Goal: Task Accomplishment & Management: Manage account settings

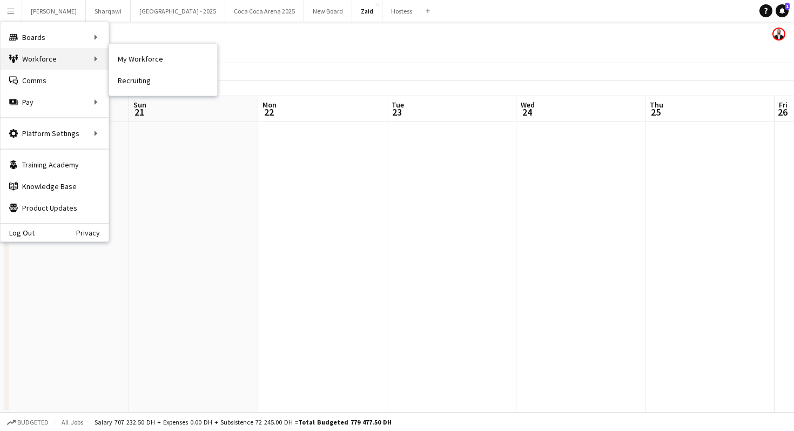
scroll to position [0, 271]
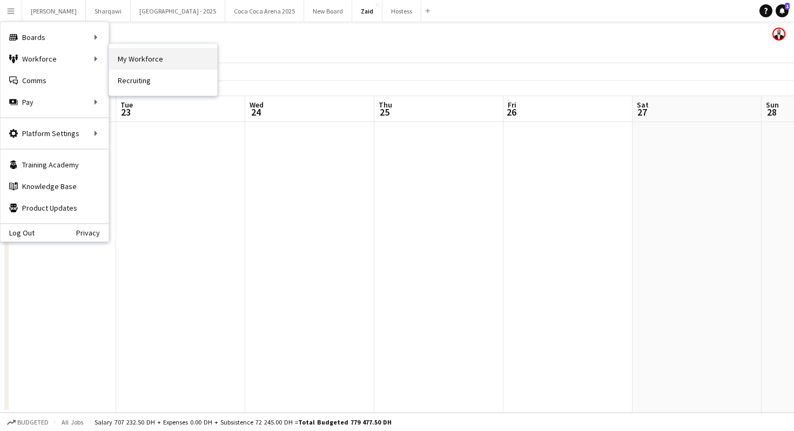
click at [121, 59] on link "My Workforce" at bounding box center [163, 59] width 108 height 22
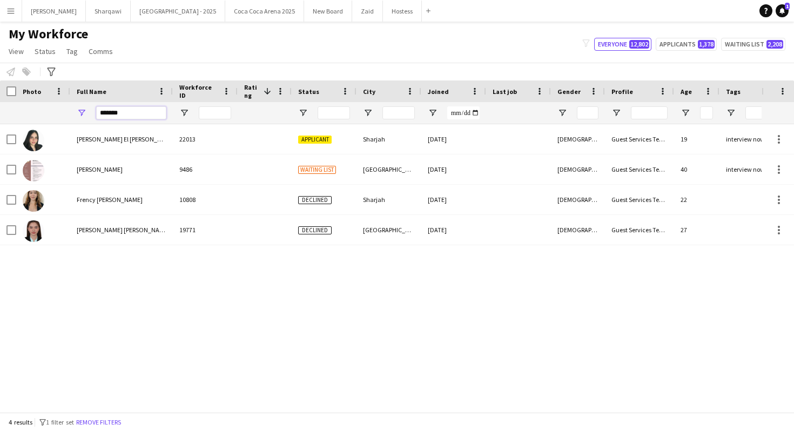
click at [130, 112] on input "*******" at bounding box center [131, 112] width 70 height 13
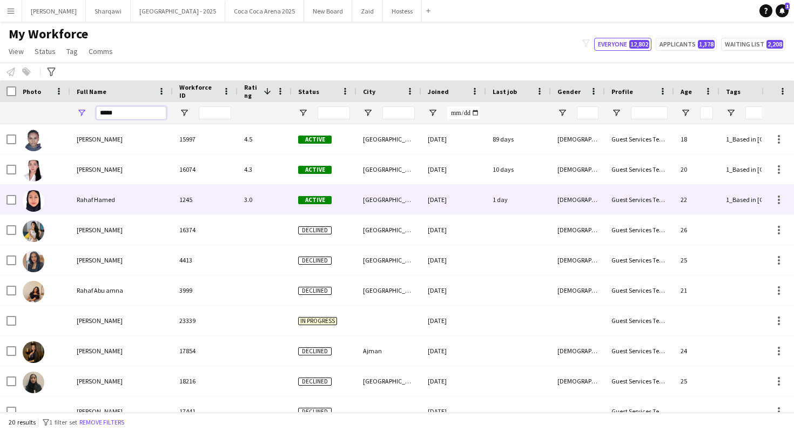
type input "*****"
click at [157, 202] on div "Rahaf Hamed" at bounding box center [121, 200] width 103 height 30
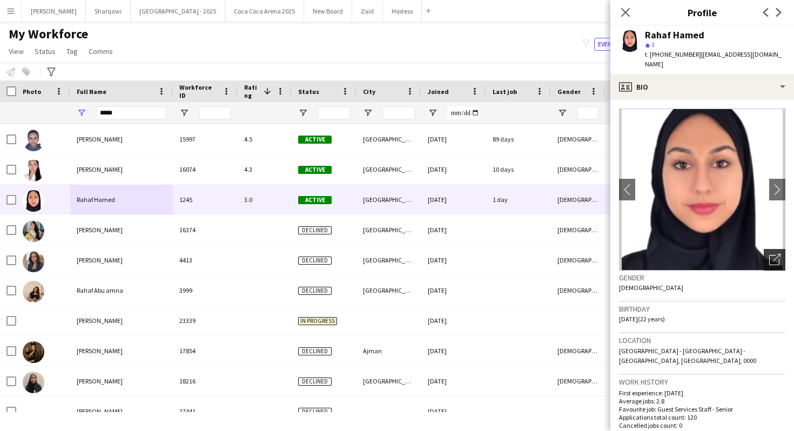
click at [781, 249] on div "Open photos pop-in" at bounding box center [775, 260] width 22 height 22
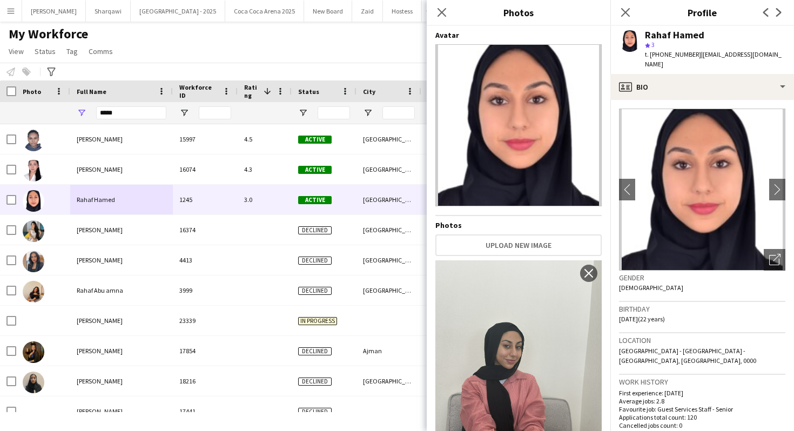
click at [700, 100] on app-crew-profile-bio "chevron-left chevron-right Open photos pop-in Gender [DEMOGRAPHIC_DATA] Birthda…" at bounding box center [702, 265] width 184 height 331
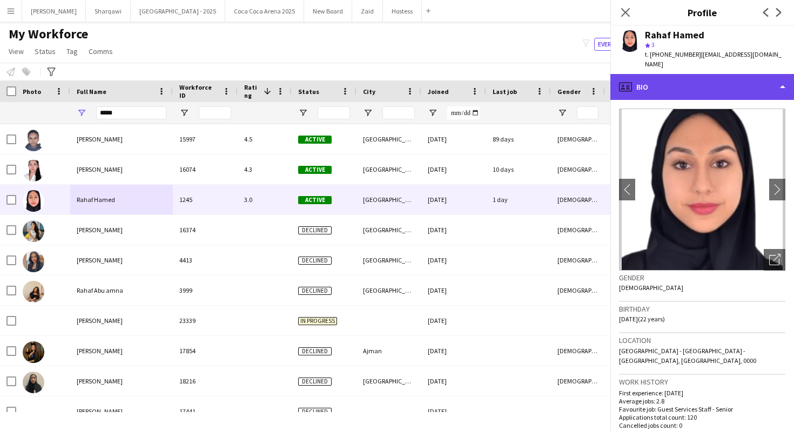
click at [700, 79] on div "profile Bio" at bounding box center [702, 87] width 184 height 26
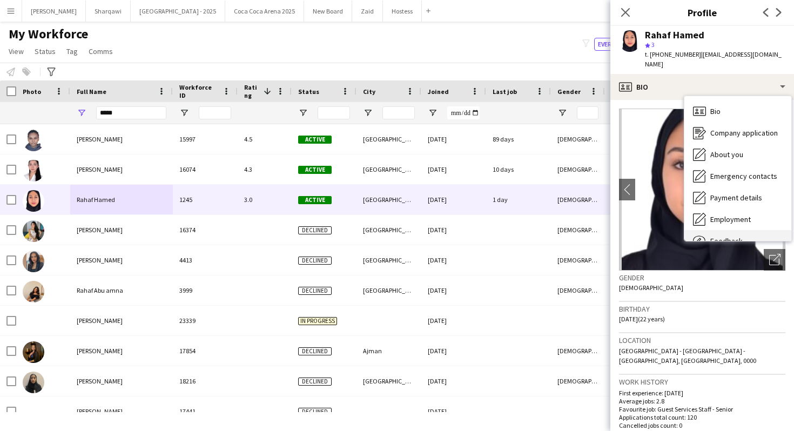
click at [726, 230] on div "Feedback Feedback" at bounding box center [737, 241] width 107 height 22
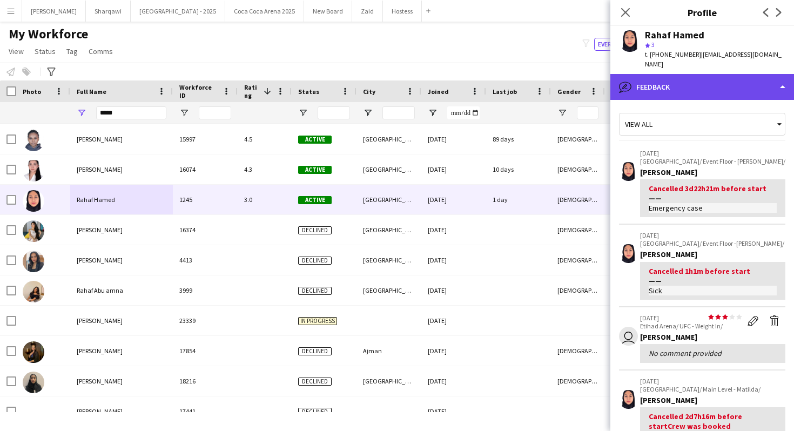
click at [720, 74] on div "bubble-pencil Feedback" at bounding box center [702, 87] width 184 height 26
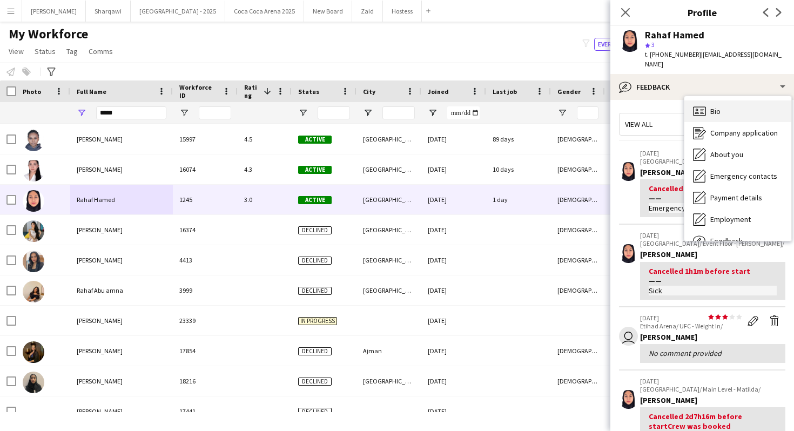
click at [731, 100] on div "Bio Bio" at bounding box center [737, 111] width 107 height 22
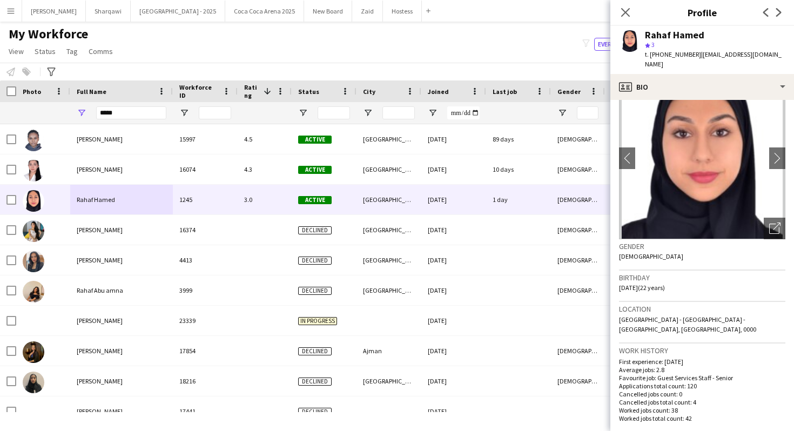
scroll to position [32, 0]
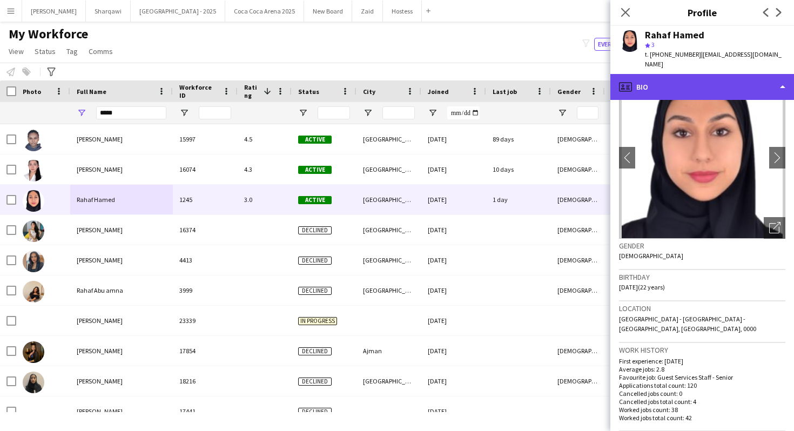
click at [701, 75] on div "profile Bio" at bounding box center [702, 87] width 184 height 26
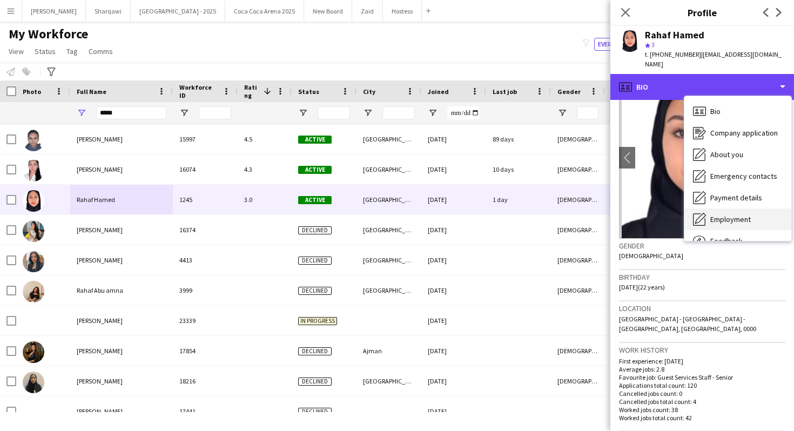
scroll to position [37, 0]
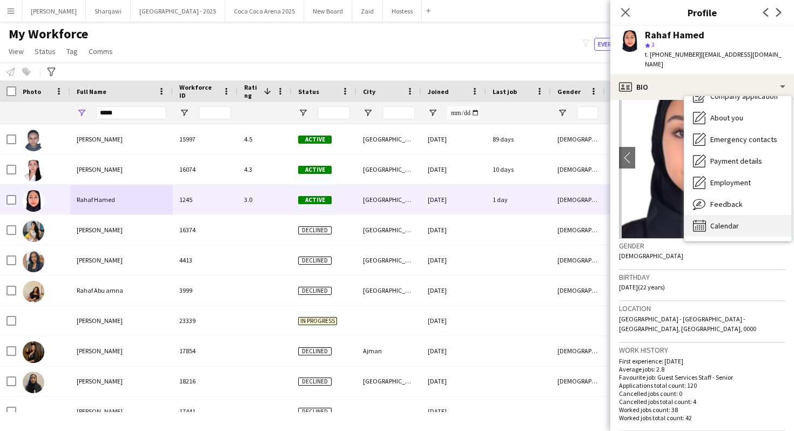
click at [743, 218] on div "Calendar Calendar" at bounding box center [737, 226] width 107 height 22
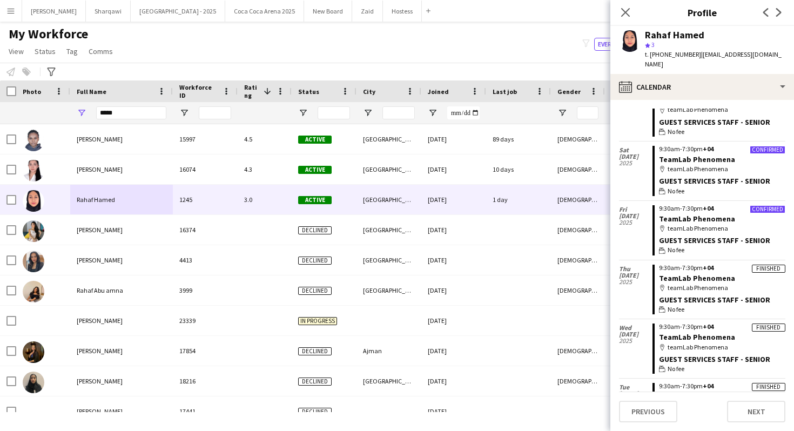
scroll to position [186, 0]
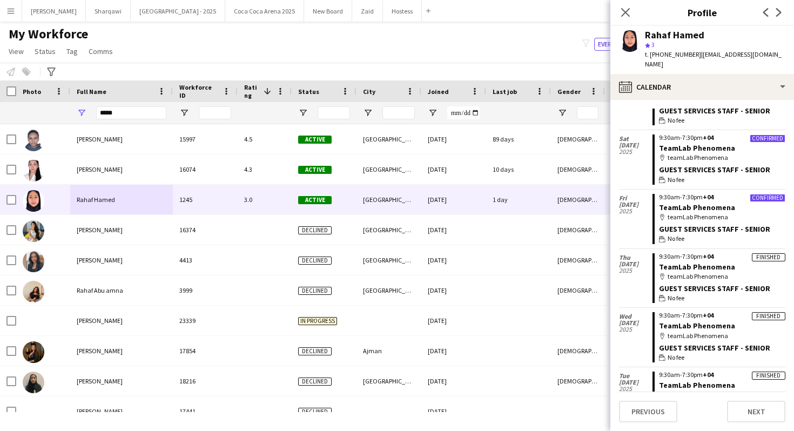
click at [539, 53] on div "My Workforce View Views Default view New view Update view Delete view Edit name…" at bounding box center [397, 44] width 794 height 37
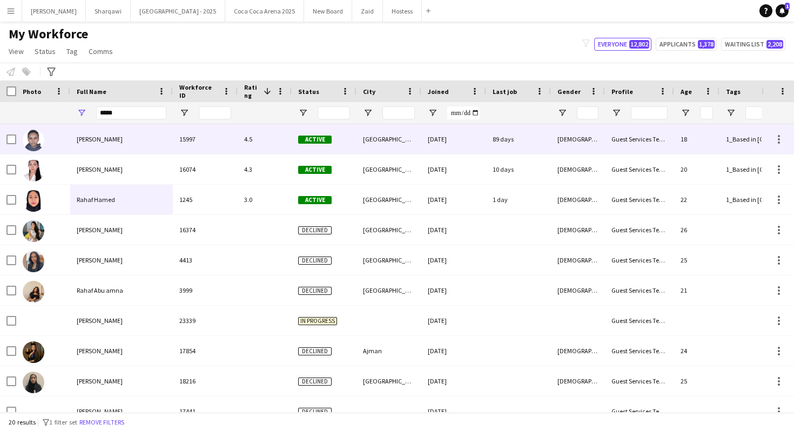
click at [133, 141] on div "[PERSON_NAME]" at bounding box center [121, 139] width 103 height 30
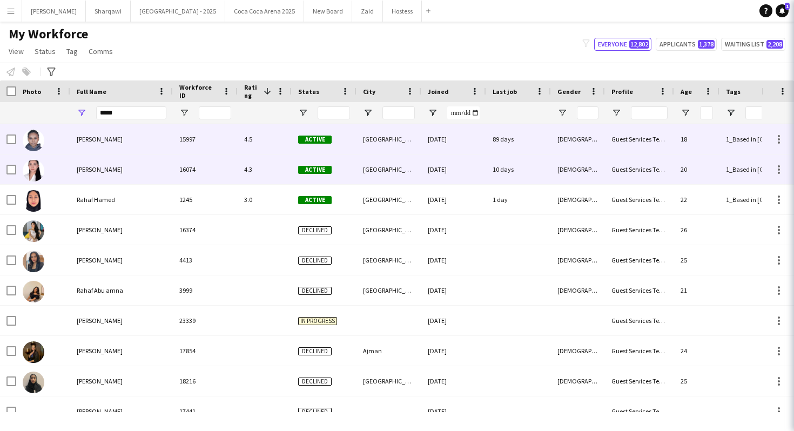
click at [138, 164] on div "[PERSON_NAME]" at bounding box center [121, 170] width 103 height 30
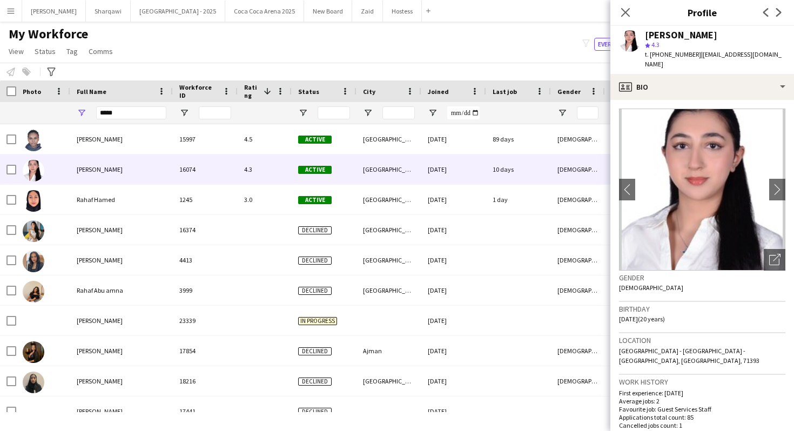
click at [206, 55] on div "My Workforce View Views Default view New view Update view Delete view Edit name…" at bounding box center [397, 44] width 794 height 37
